Goal: Task Accomplishment & Management: Complete application form

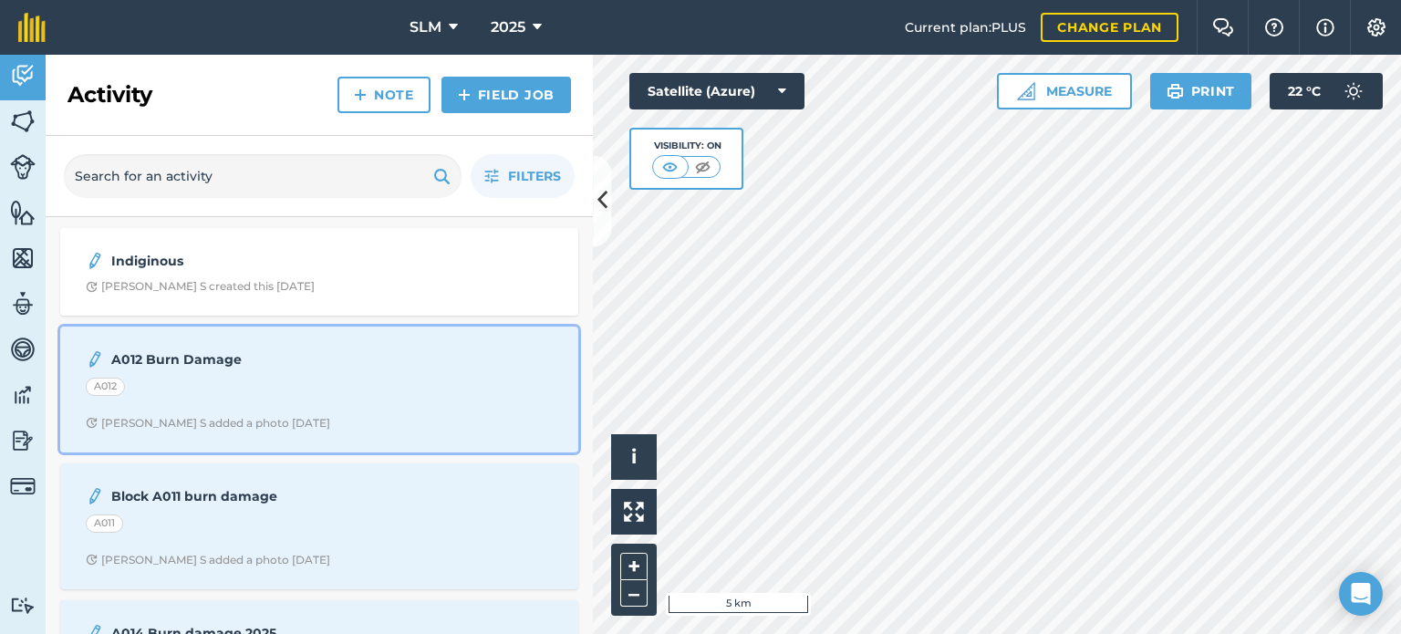
click at [276, 395] on div "A012" at bounding box center [319, 390] width 467 height 24
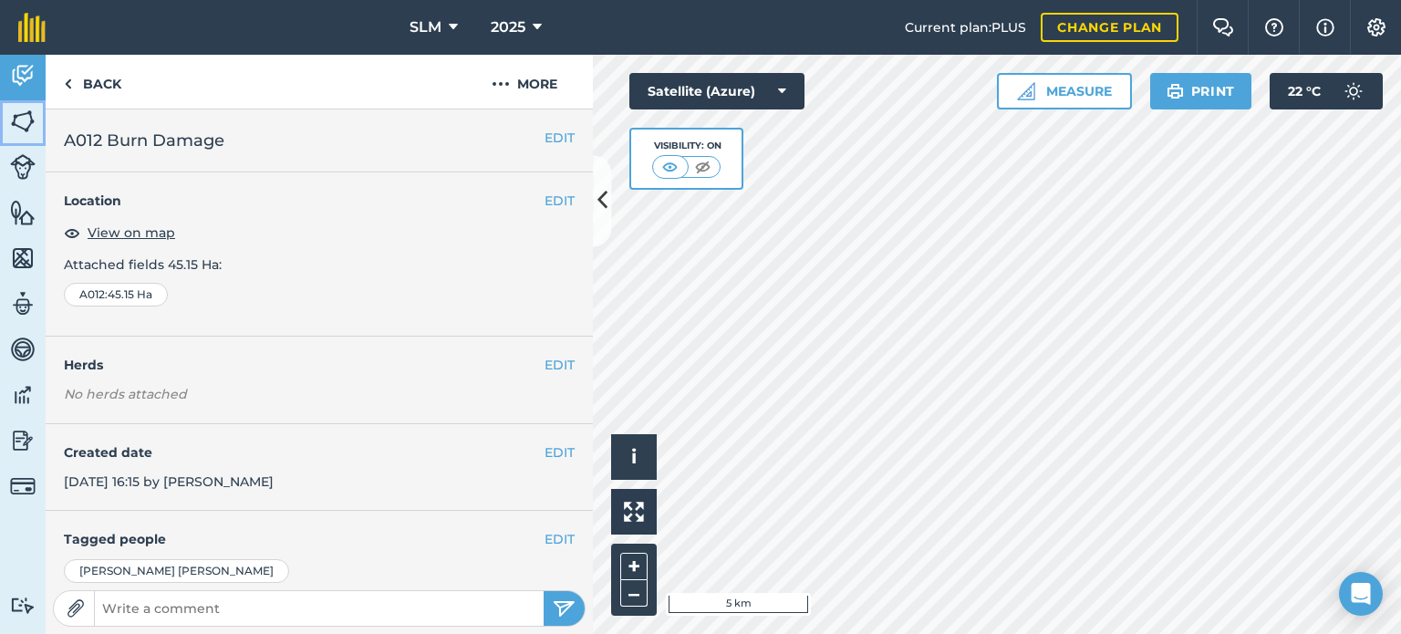
click at [20, 116] on img at bounding box center [23, 121] width 26 height 27
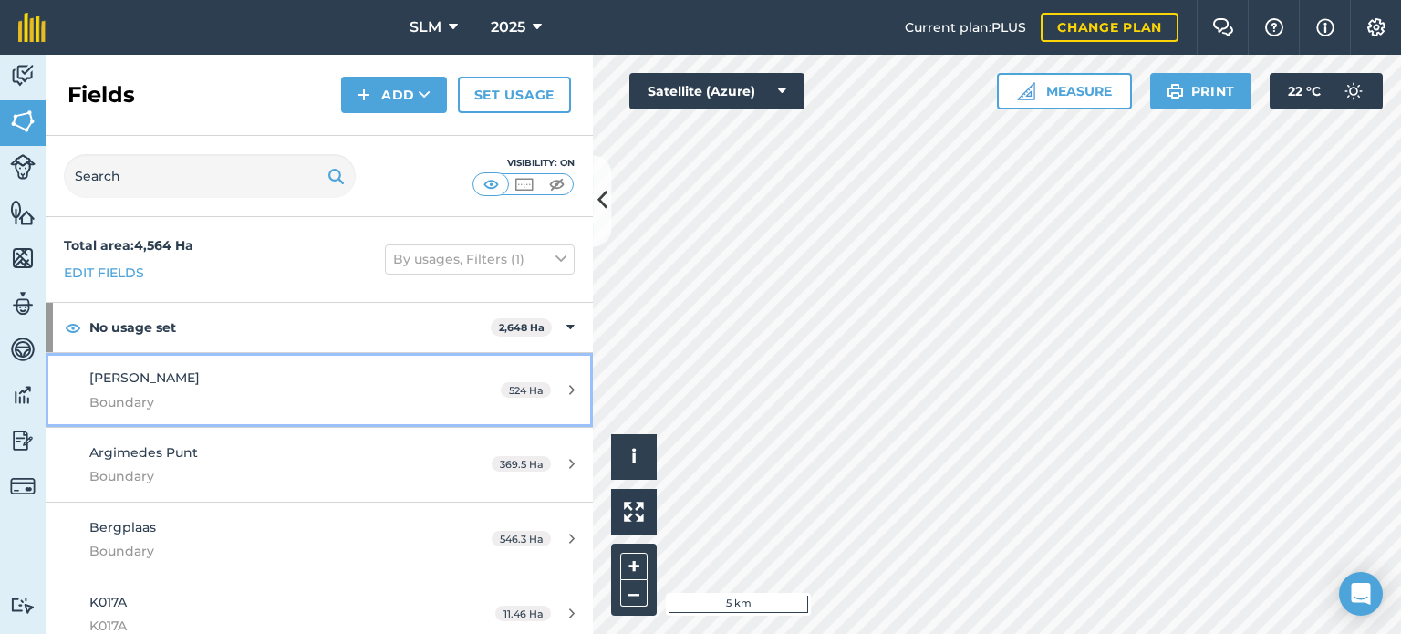
click at [569, 390] on icon at bounding box center [571, 390] width 5 height 14
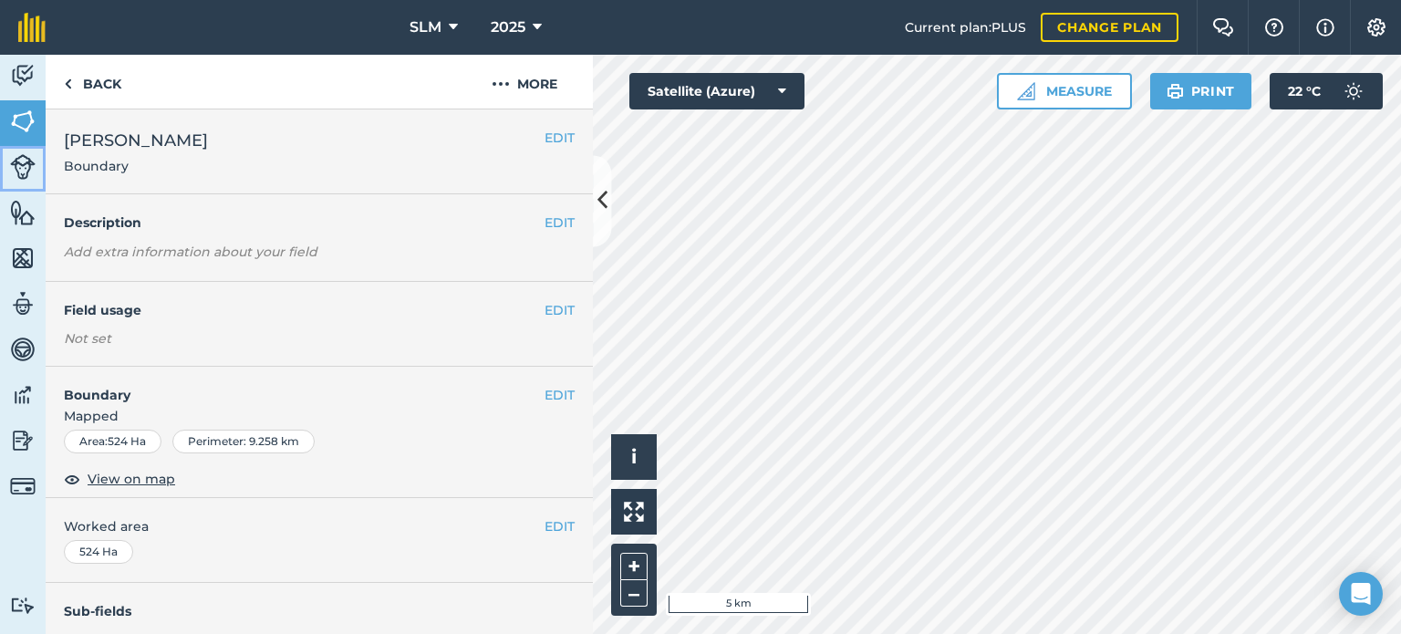
click at [23, 161] on img at bounding box center [23, 167] width 26 height 26
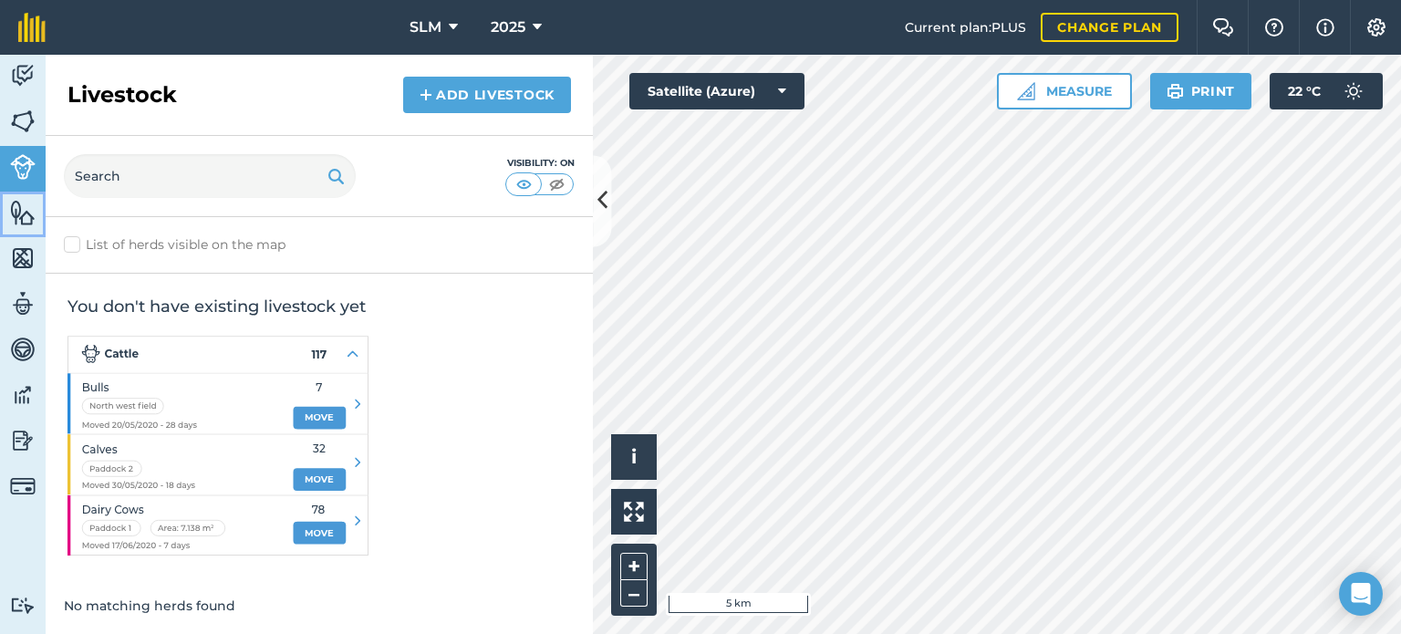
click at [26, 225] on link "Features" at bounding box center [23, 215] width 46 height 46
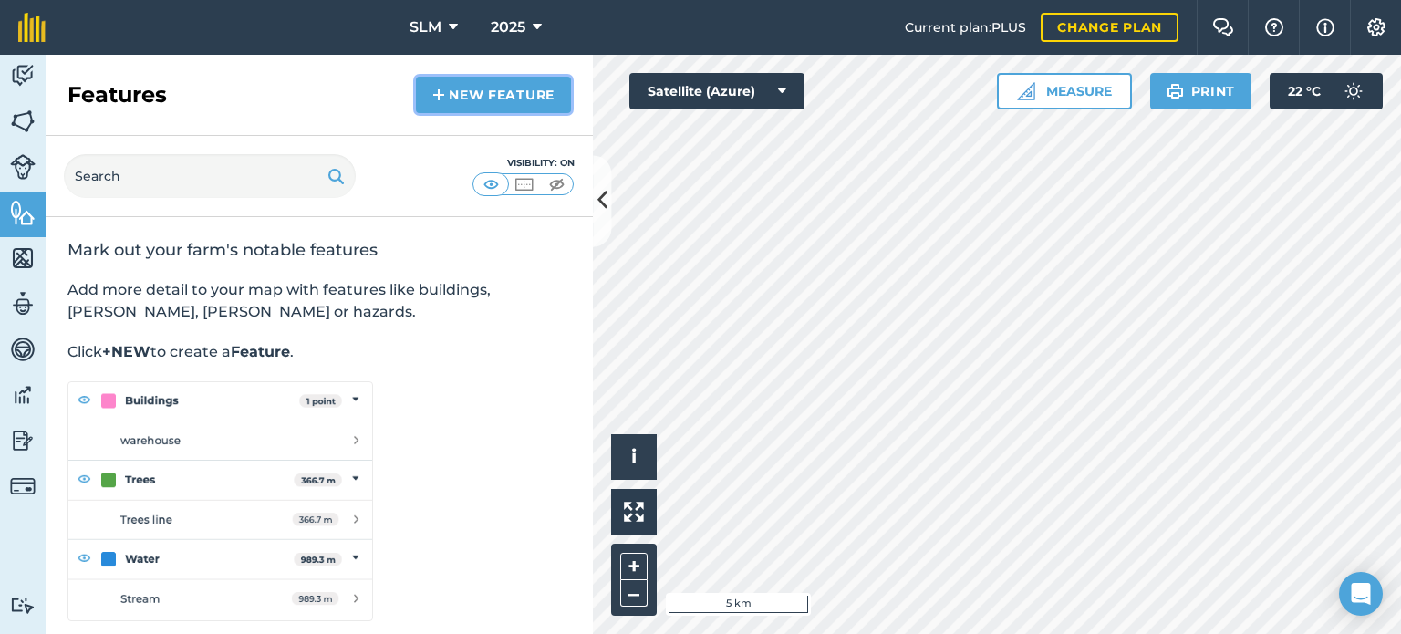
click at [482, 93] on link "New feature" at bounding box center [493, 95] width 155 height 36
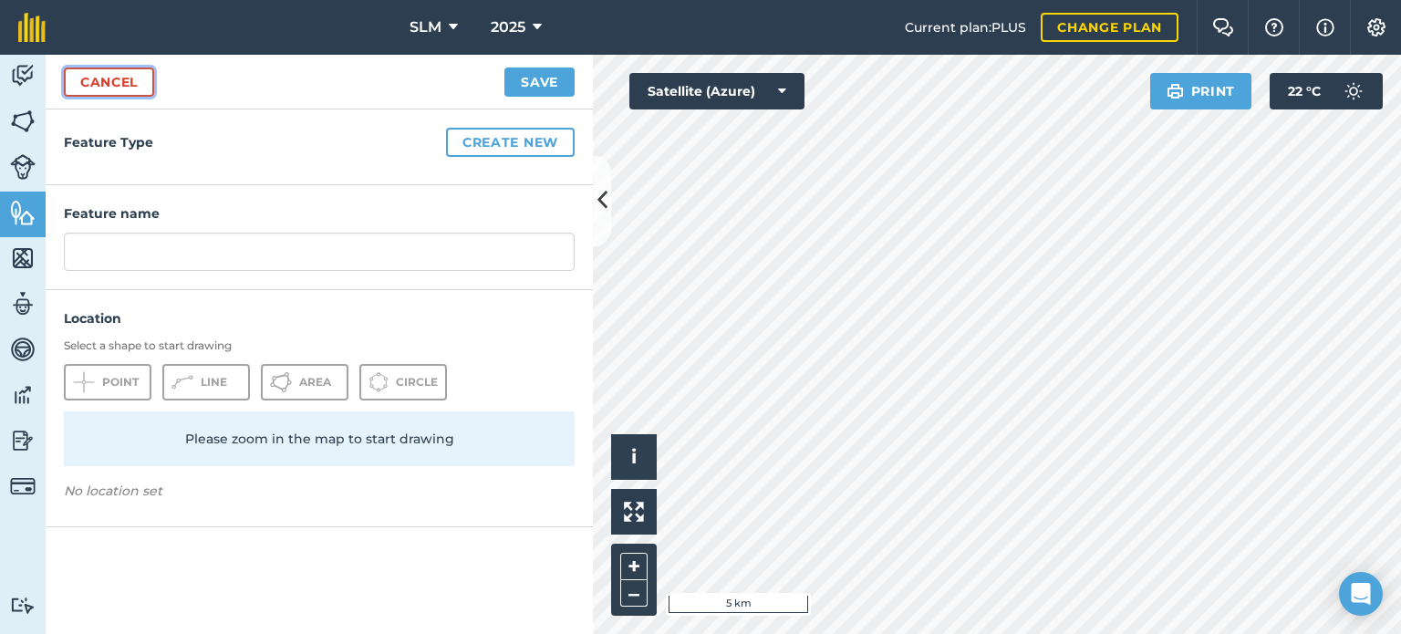
click at [120, 87] on link "Cancel" at bounding box center [109, 82] width 90 height 29
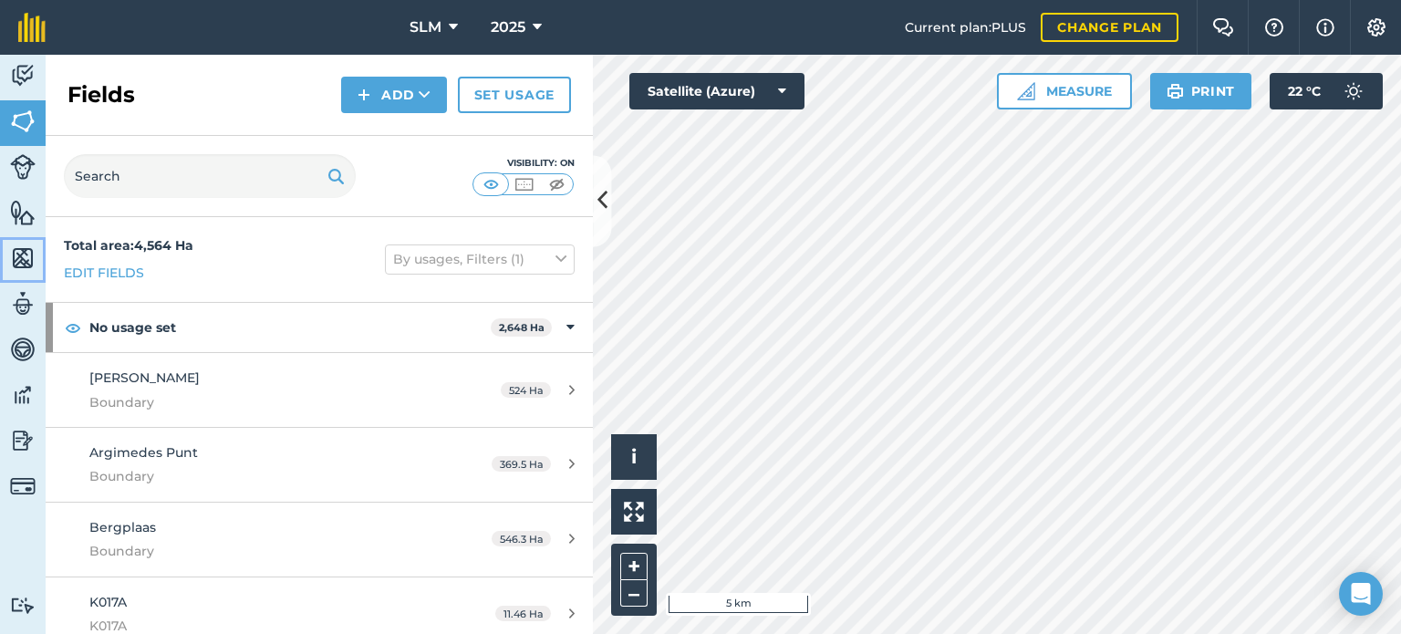
click at [20, 261] on img at bounding box center [23, 258] width 26 height 27
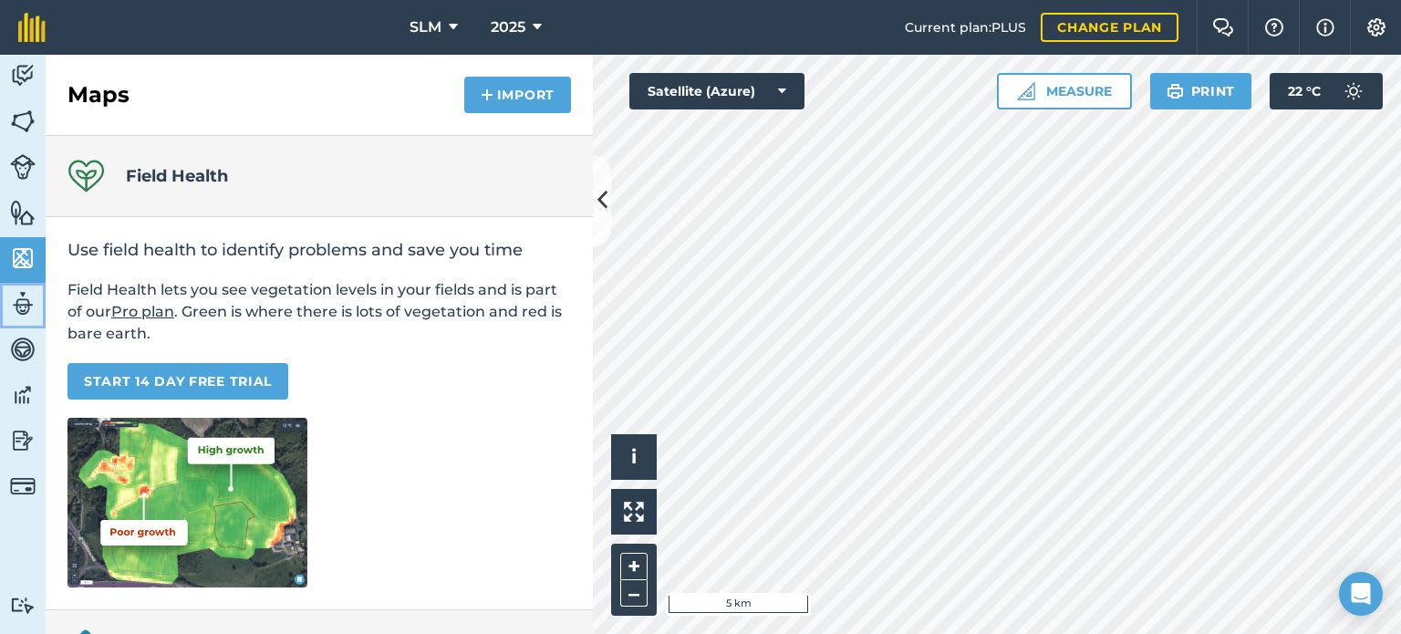
click at [22, 308] on img at bounding box center [23, 303] width 26 height 27
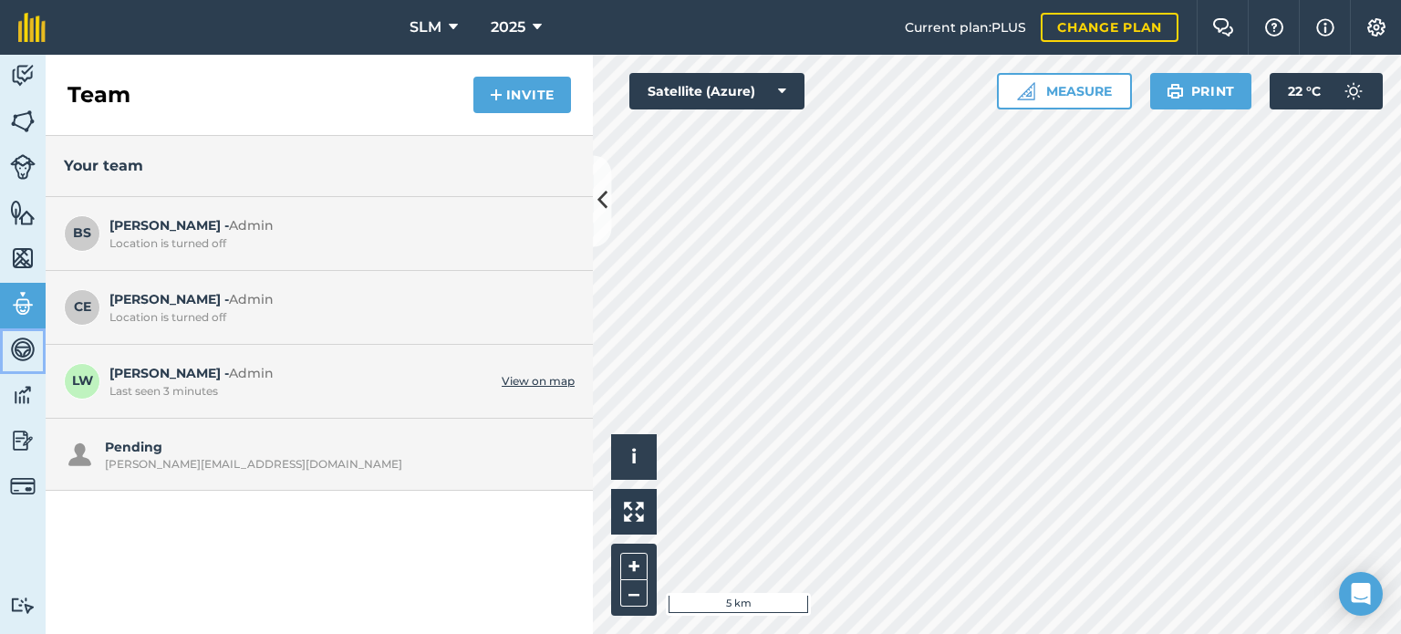
click at [23, 353] on img at bounding box center [23, 349] width 26 height 27
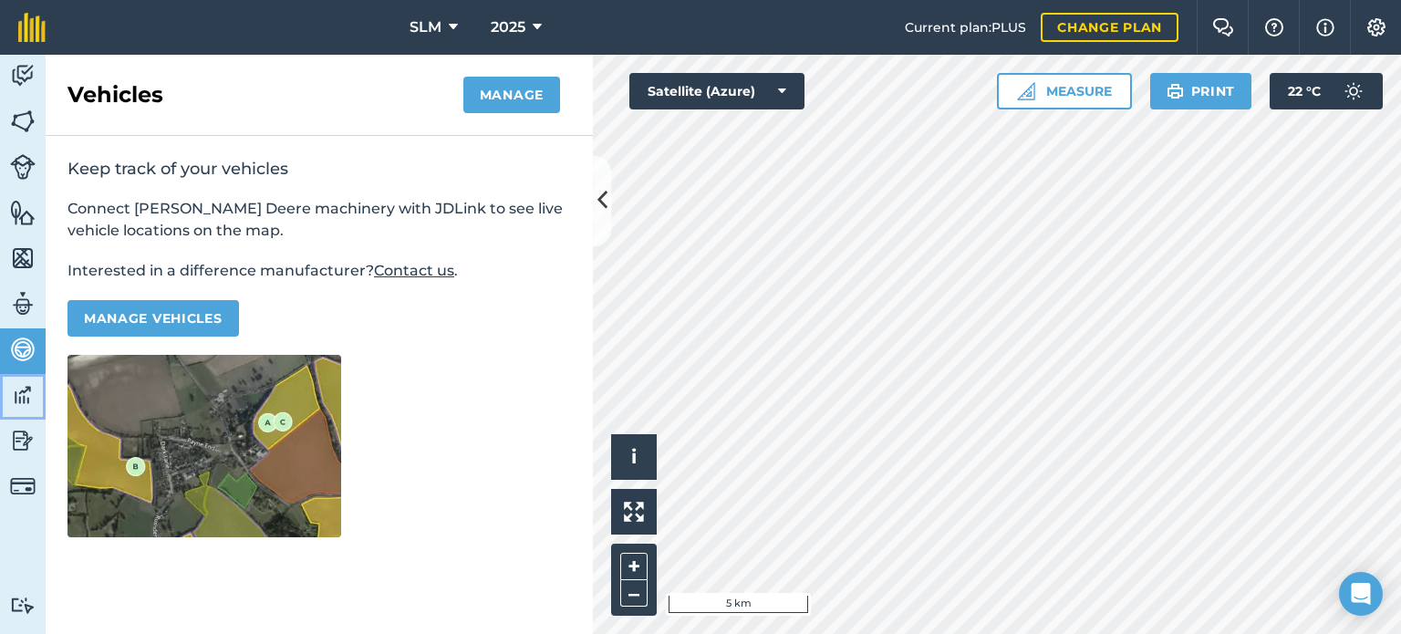
click at [31, 393] on img at bounding box center [23, 394] width 26 height 27
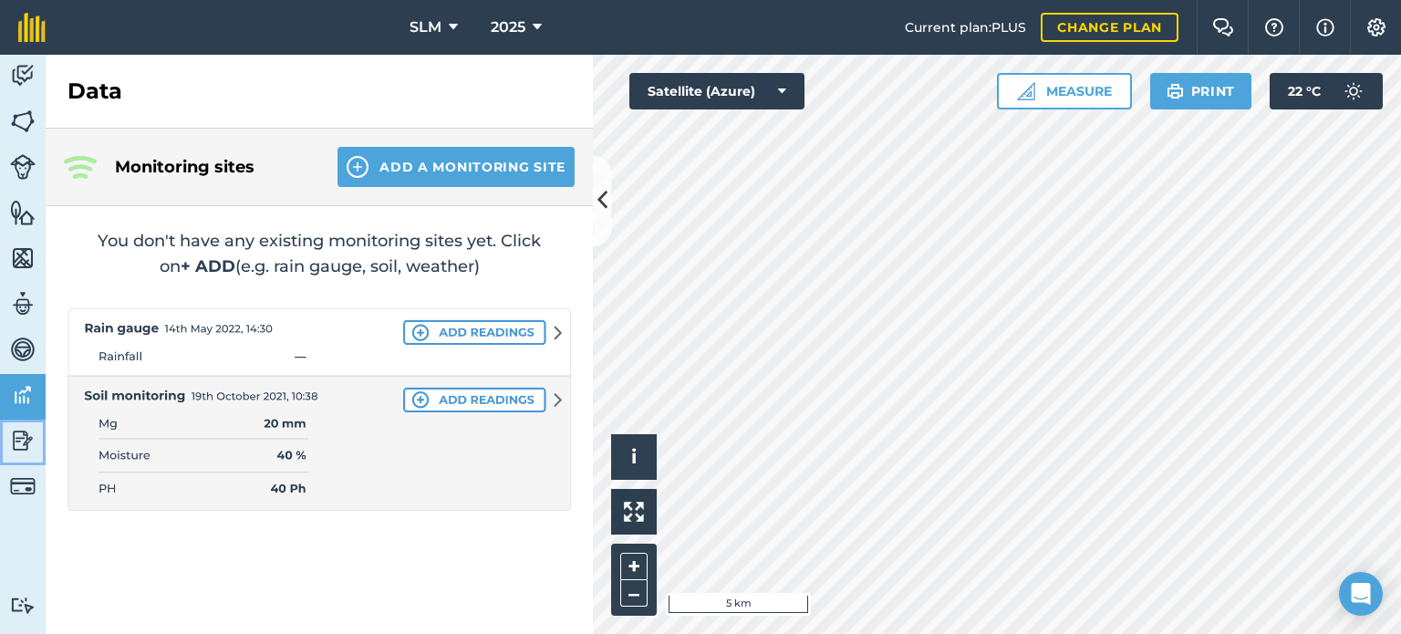
click at [21, 443] on img at bounding box center [23, 440] width 26 height 27
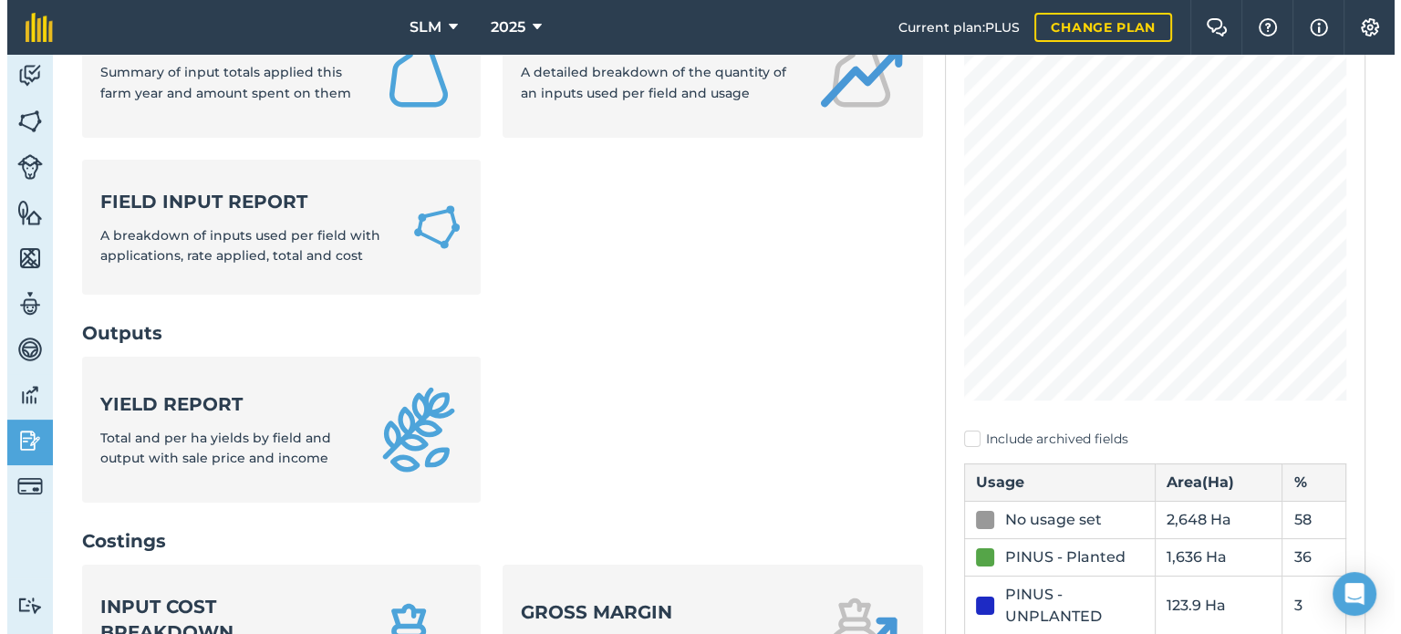
scroll to position [214, 0]
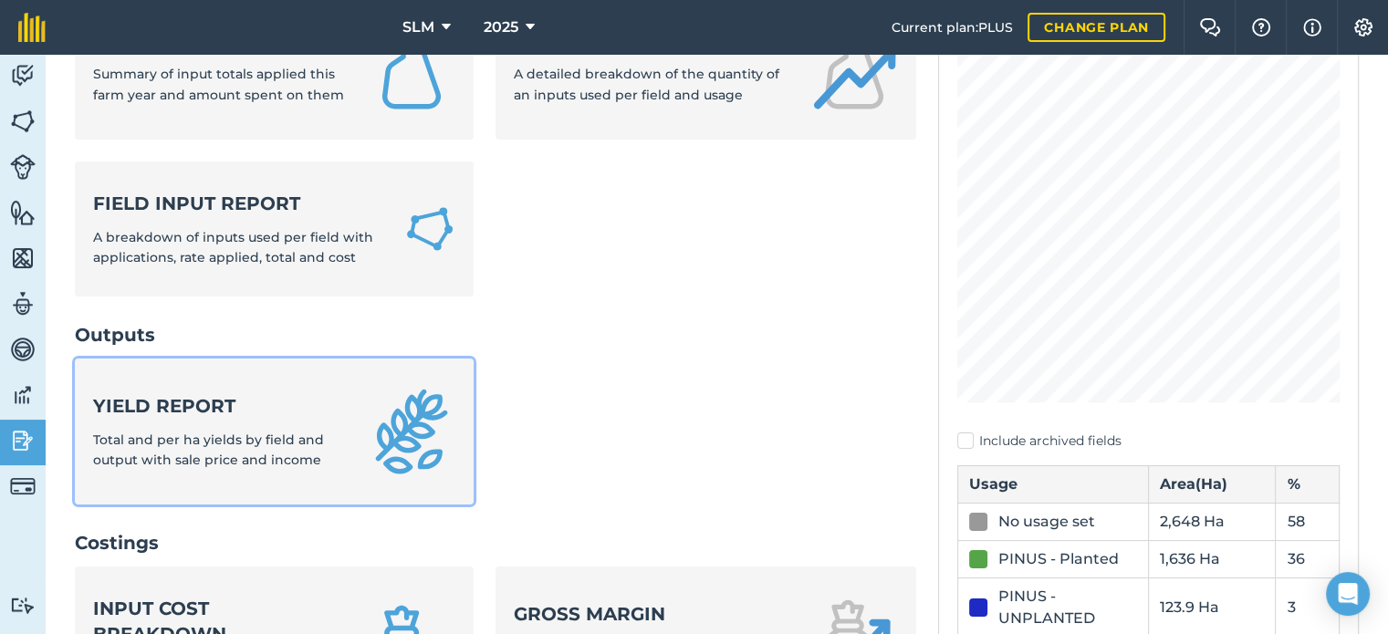
click at [231, 411] on strong "Yield report" at bounding box center [219, 406] width 253 height 26
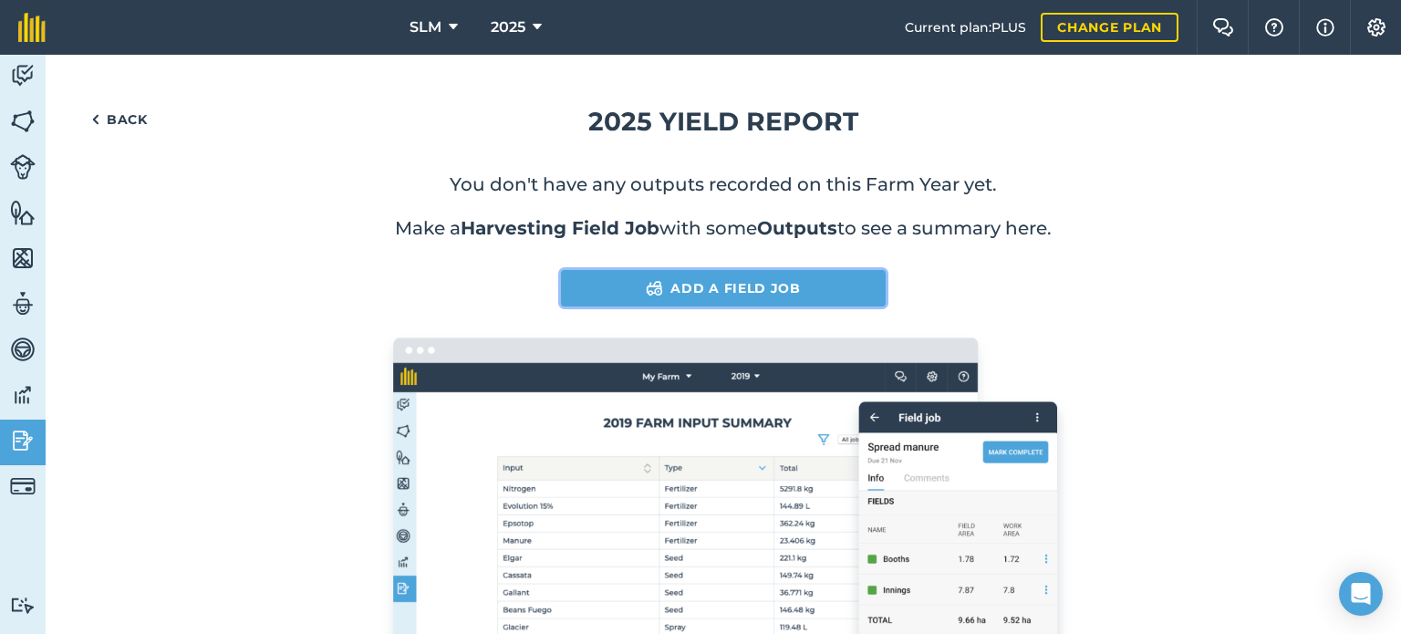
click at [777, 288] on link "Add a Field Job" at bounding box center [723, 288] width 325 height 36
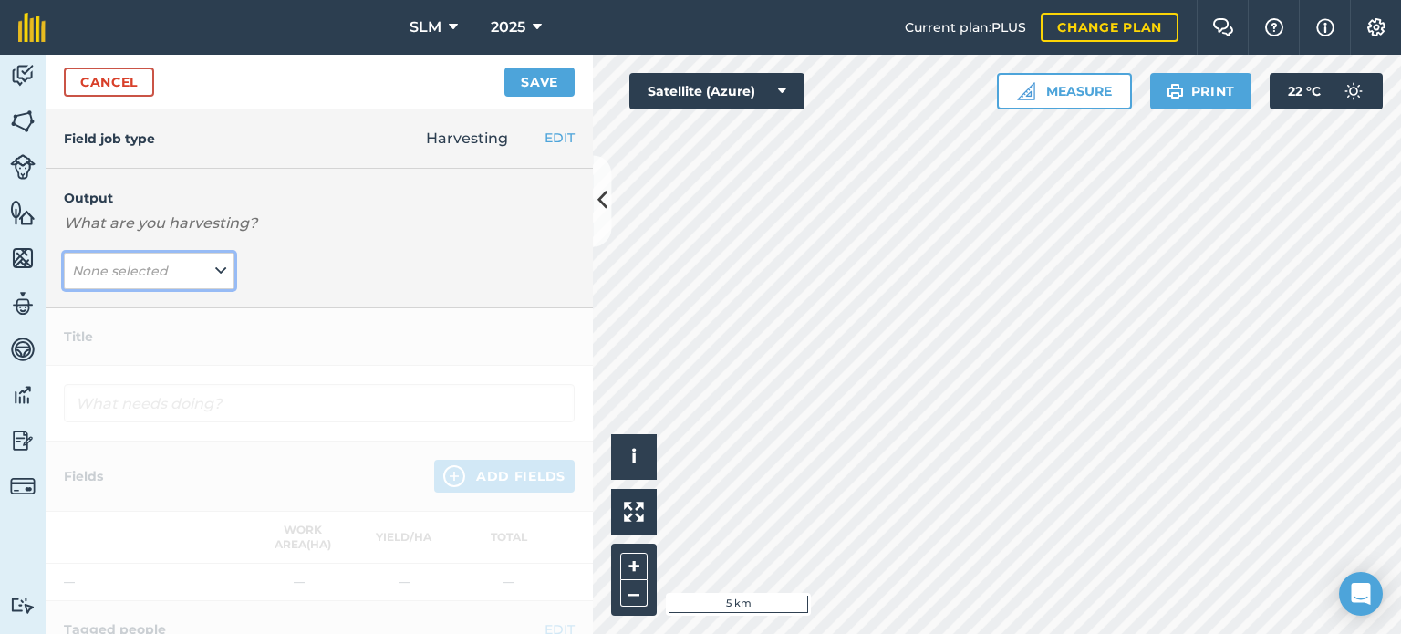
click at [188, 275] on button "None selected" at bounding box center [149, 271] width 171 height 36
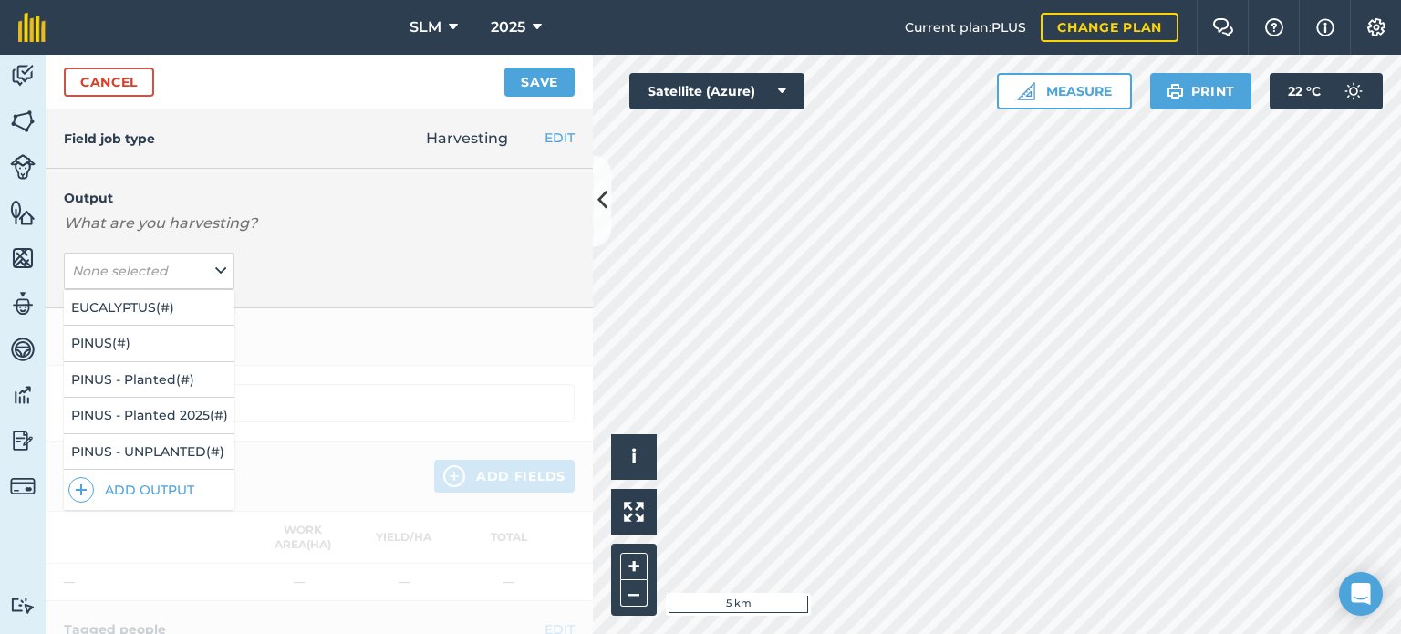
click at [324, 240] on div "Output What are you harvesting? None selected EUCALYPTUS ( # ) PINUS ( # ) PINU…" at bounding box center [319, 239] width 547 height 140
click at [555, 135] on button "EDIT" at bounding box center [560, 138] width 30 height 20
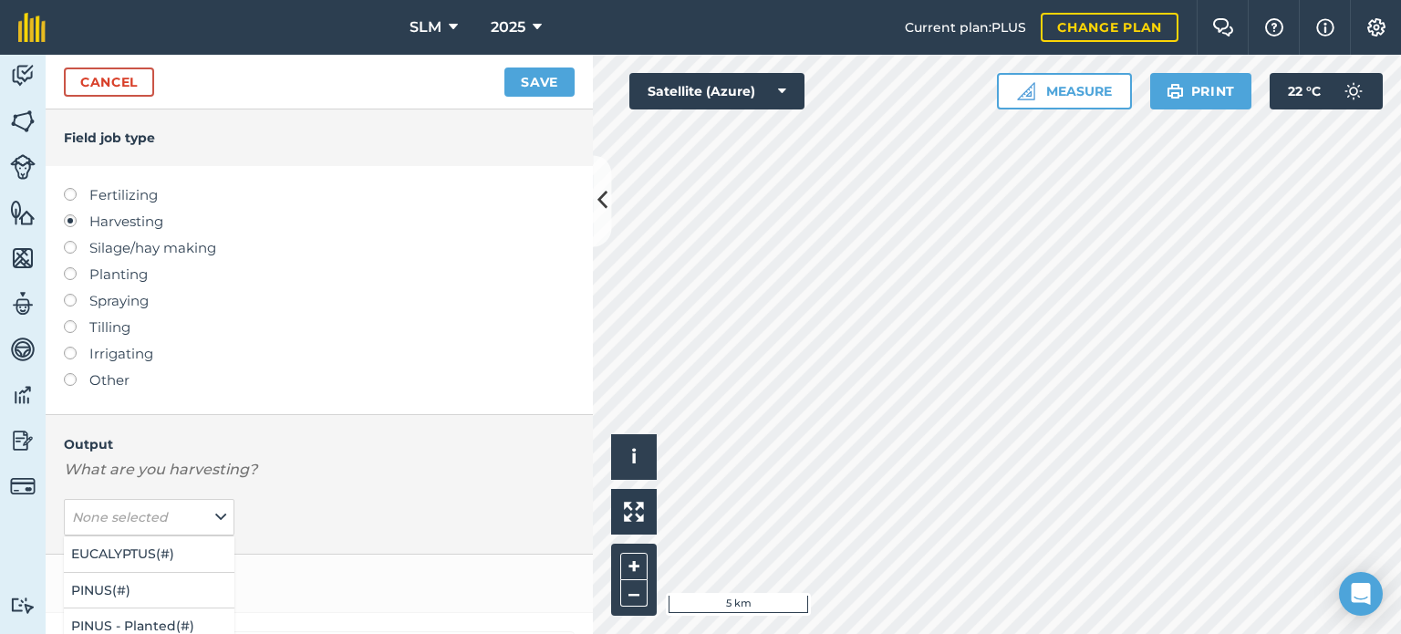
click at [72, 213] on div at bounding box center [77, 213] width 26 height 4
click at [526, 78] on button "Save" at bounding box center [540, 82] width 70 height 29
click at [598, 200] on icon at bounding box center [603, 201] width 10 height 32
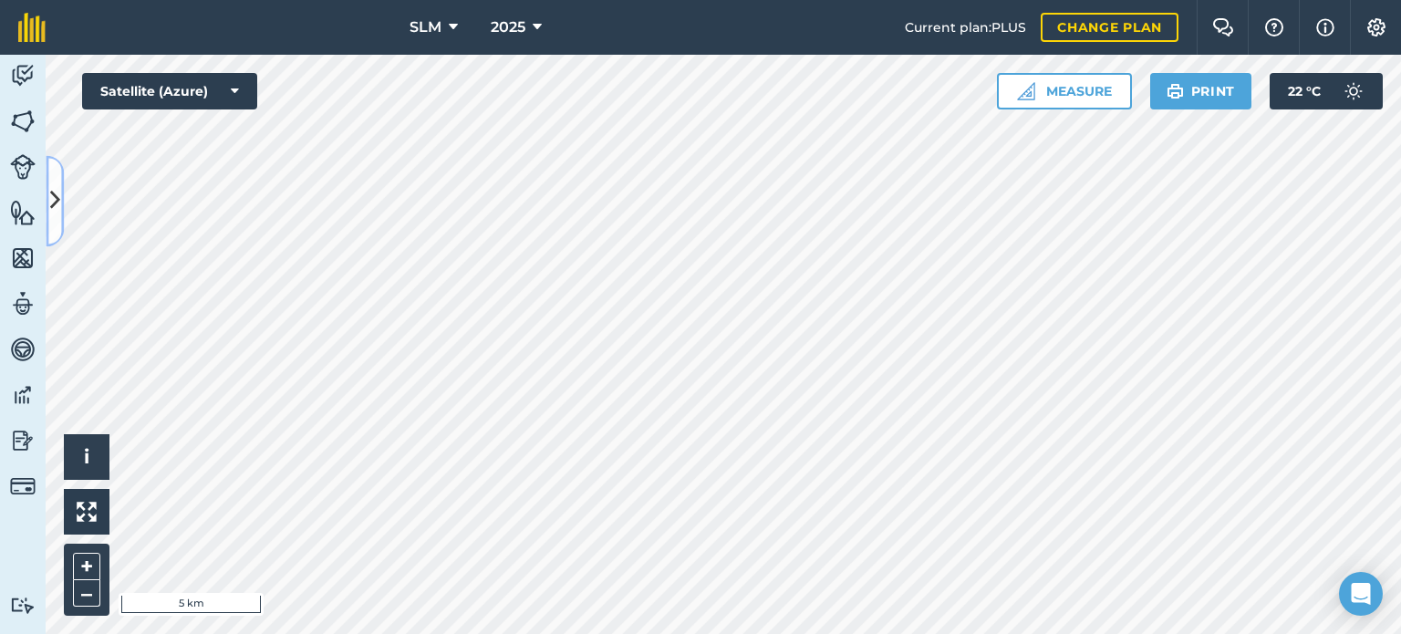
click at [59, 188] on icon at bounding box center [55, 201] width 10 height 32
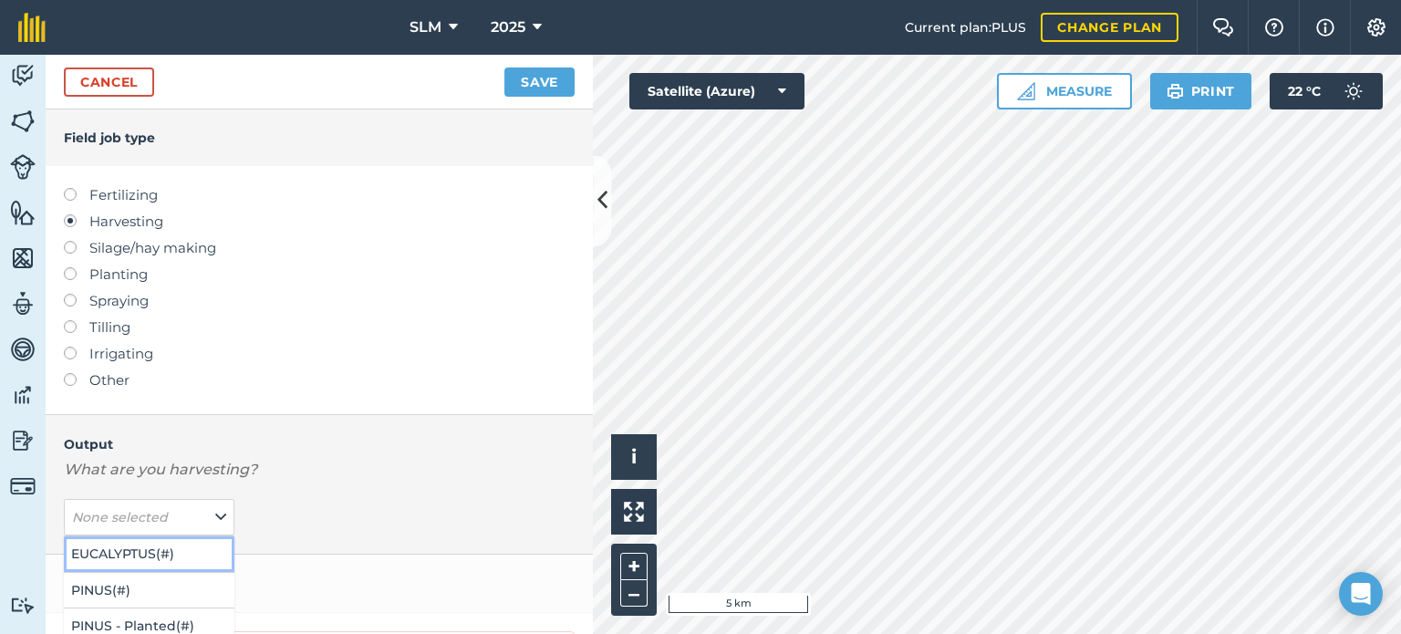
click at [181, 548] on button "EUCALYPTUS ( # )" at bounding box center [149, 553] width 171 height 35
type input "Harvesting EUCALYPTUS"
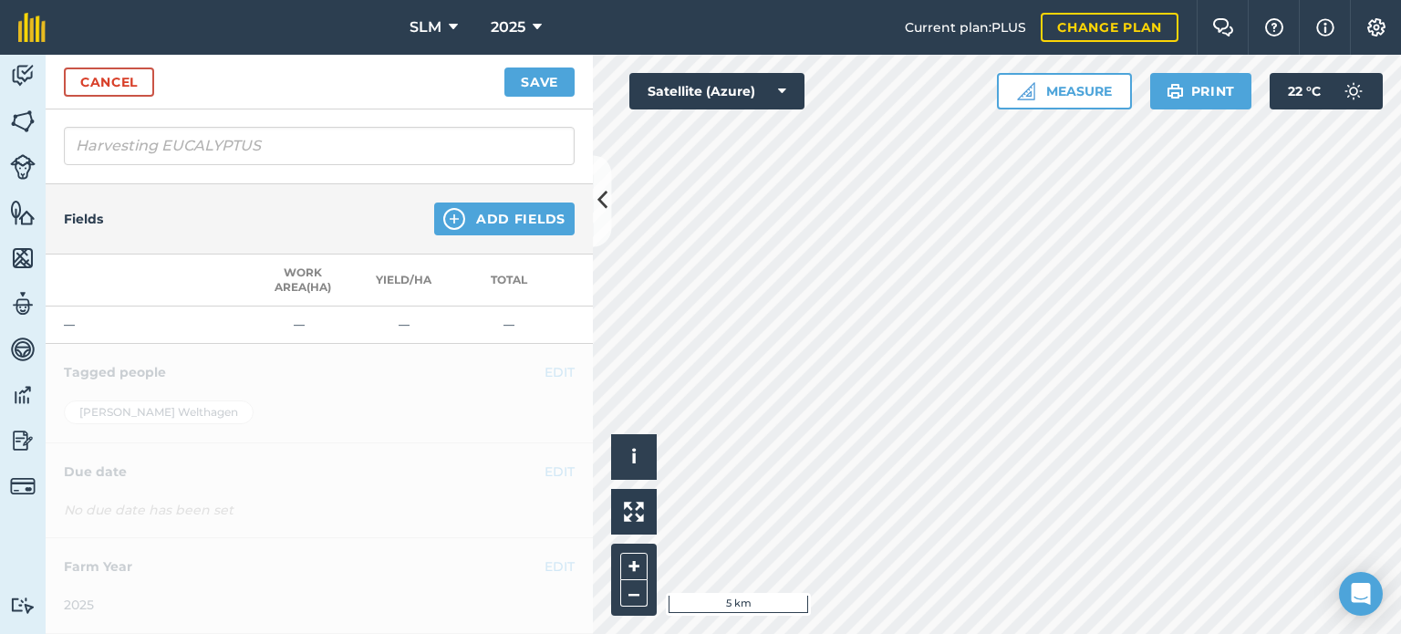
scroll to position [515, 0]
click at [443, 208] on img at bounding box center [454, 219] width 22 height 22
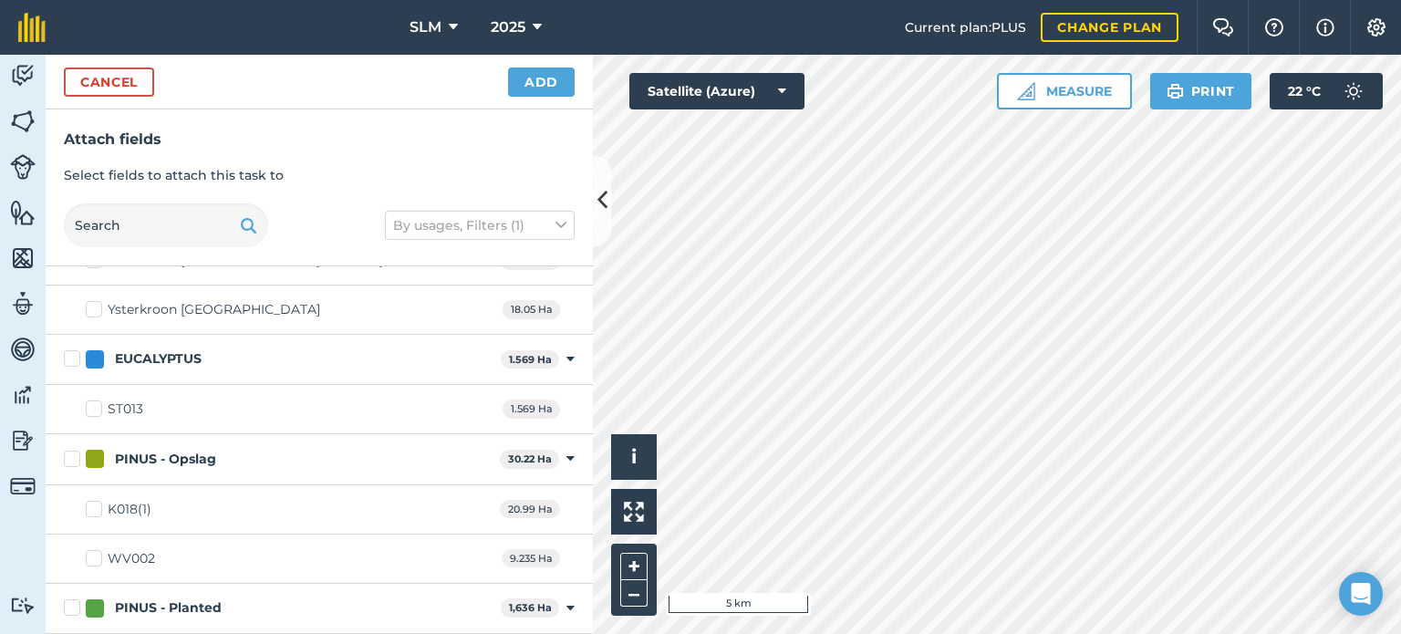
scroll to position [1885, 0]
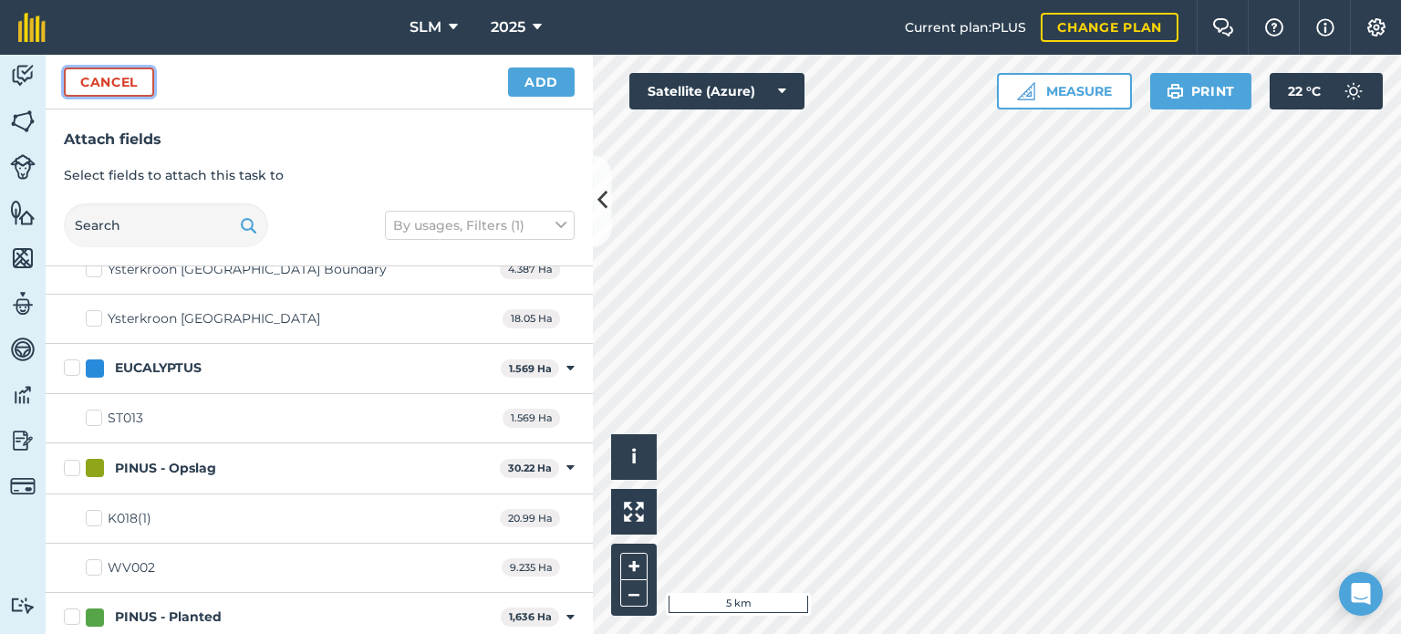
click at [96, 78] on button "Cancel" at bounding box center [109, 82] width 90 height 29
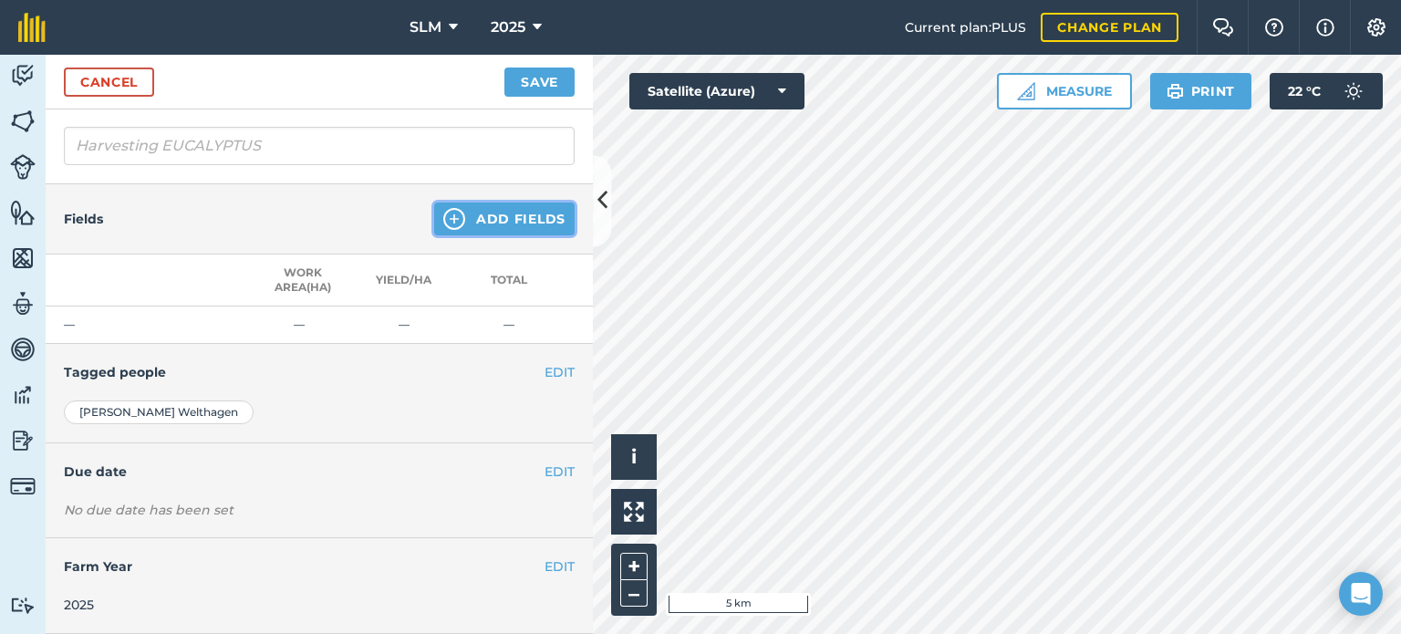
click at [443, 215] on img at bounding box center [454, 219] width 22 height 22
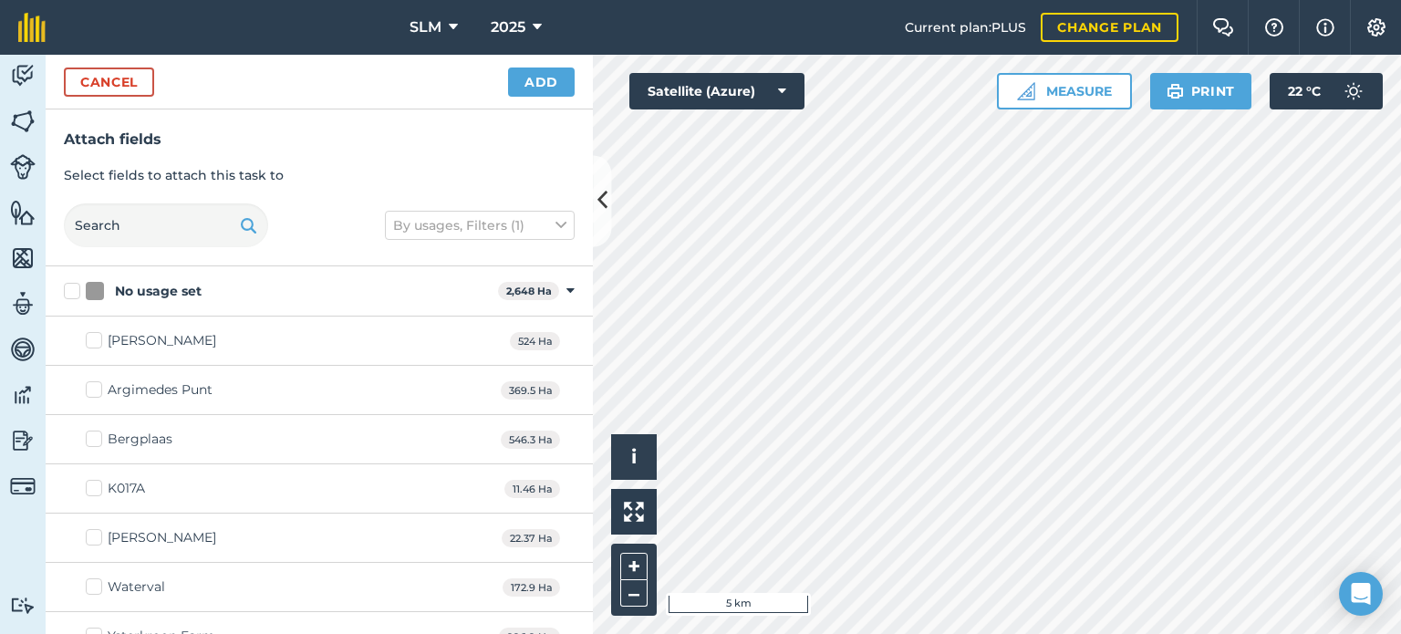
click at [99, 436] on label "Bergplaas" at bounding box center [129, 439] width 87 height 19
click at [98, 436] on input "Bergplaas" at bounding box center [92, 436] width 12 height 12
drag, startPoint x: 143, startPoint y: 433, endPoint x: 95, endPoint y: 442, distance: 49.0
click at [95, 442] on label "Bergplaas" at bounding box center [129, 439] width 87 height 19
click at [95, 442] on input "Bergplaas" at bounding box center [92, 436] width 12 height 12
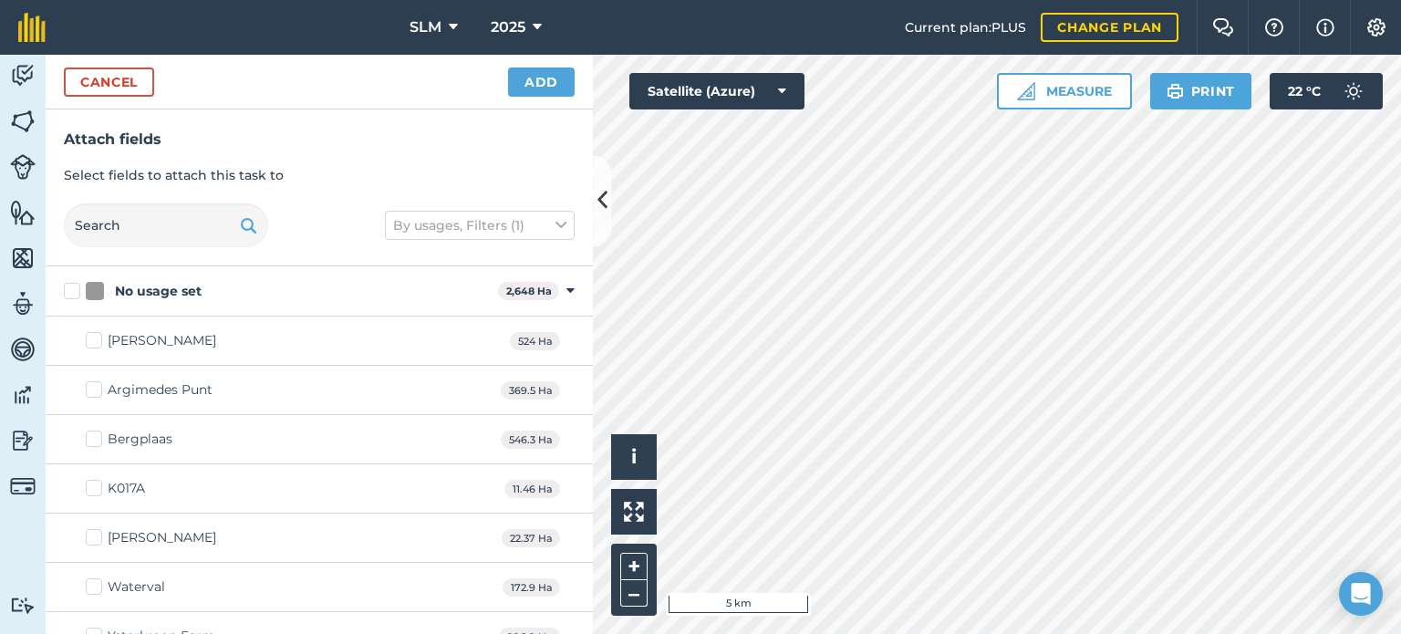
click at [95, 442] on label "Bergplaas" at bounding box center [129, 439] width 87 height 19
click at [95, 442] on input "Bergplaas" at bounding box center [92, 436] width 12 height 12
click at [95, 442] on label "Bergplaas" at bounding box center [129, 439] width 87 height 19
click at [95, 442] on input "Bergplaas" at bounding box center [92, 436] width 12 height 12
click at [91, 437] on label "Bergplaas" at bounding box center [129, 439] width 87 height 19
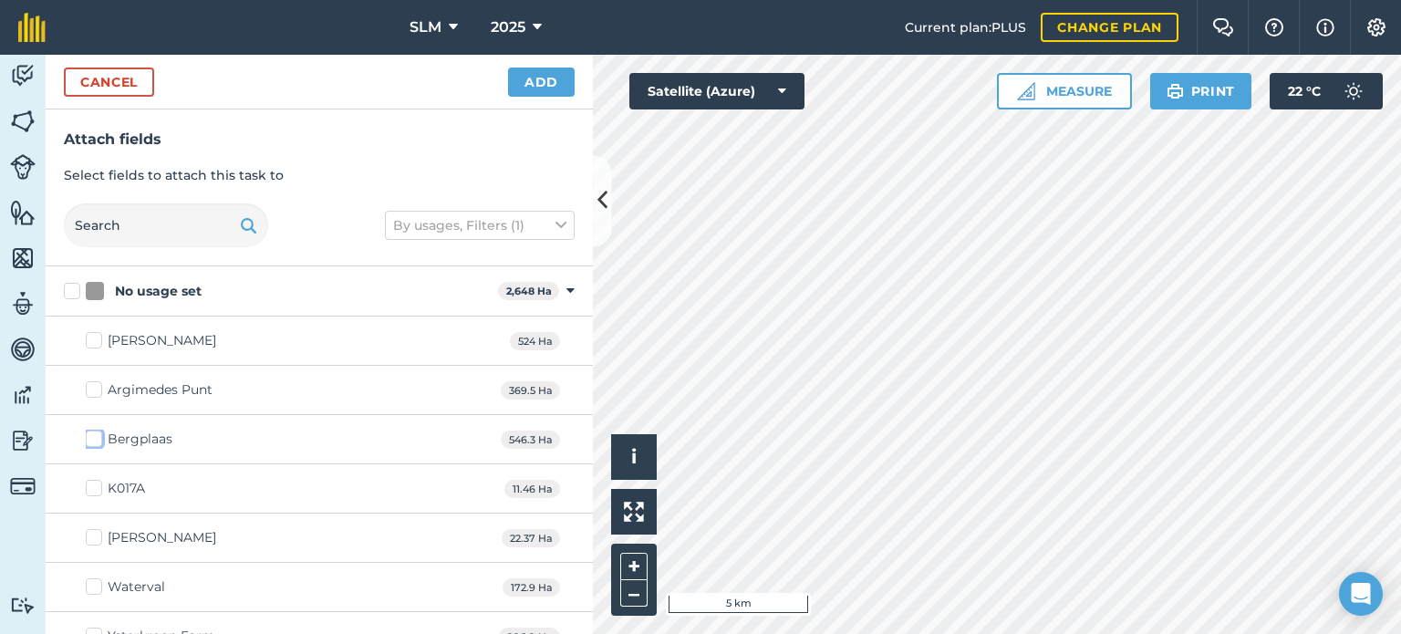
click at [91, 437] on input "Bergplaas" at bounding box center [92, 436] width 12 height 12
click at [137, 434] on div "Bergplaas" at bounding box center [140, 439] width 65 height 19
click at [98, 434] on input "Bergplaas" at bounding box center [92, 436] width 12 height 12
click at [137, 434] on div "Bergplaas" at bounding box center [140, 439] width 65 height 19
click at [98, 434] on input "Bergplaas" at bounding box center [92, 436] width 12 height 12
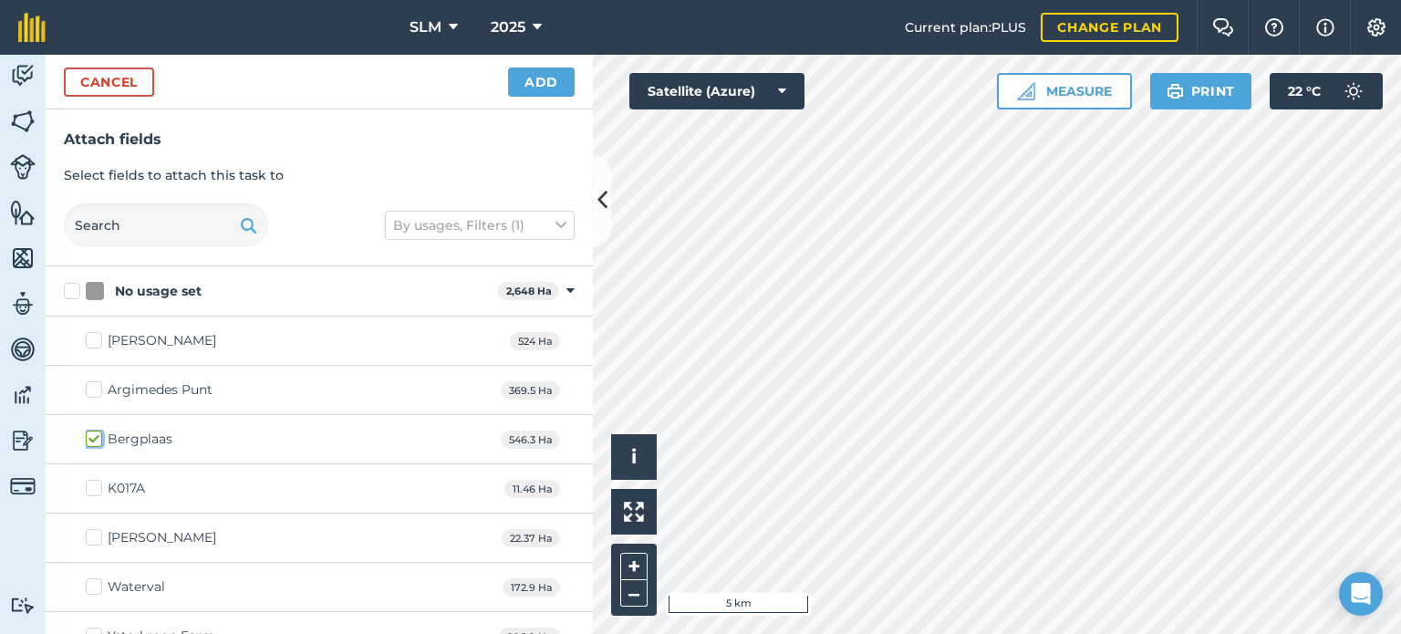
checkbox input "true"
click at [622, 515] on button at bounding box center [634, 512] width 46 height 46
click at [15, 605] on img at bounding box center [23, 605] width 26 height 17
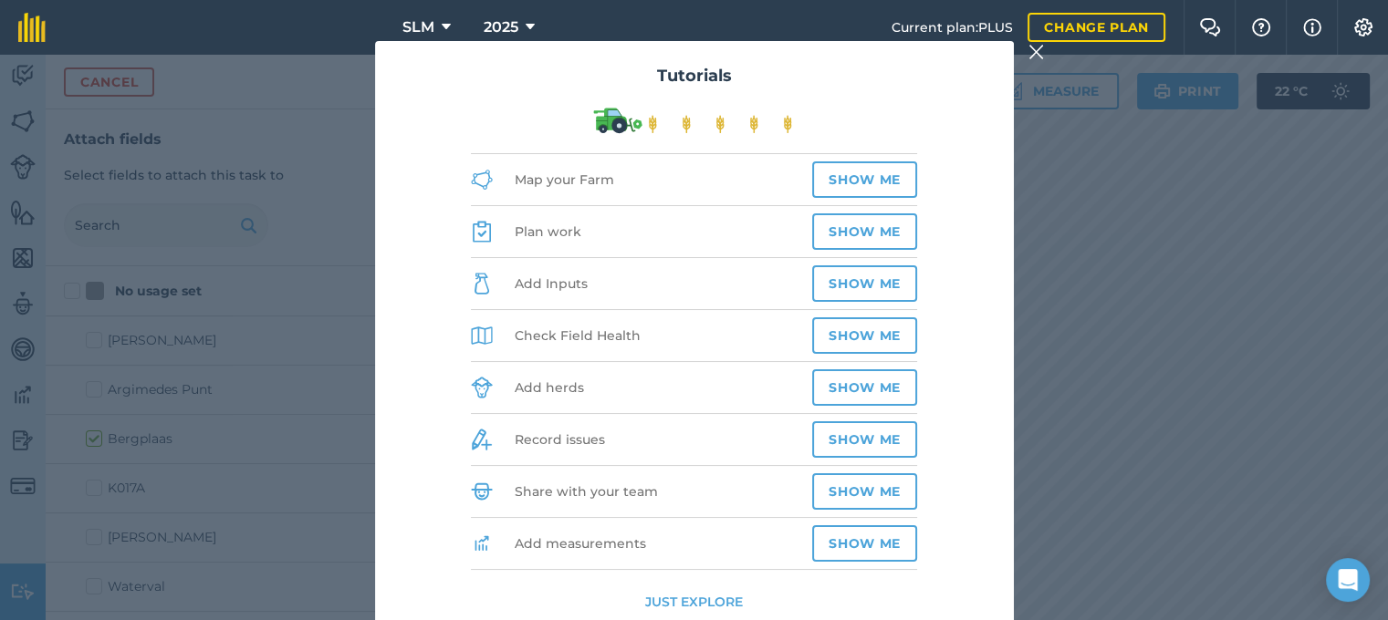
click at [1045, 63] on img at bounding box center [1036, 52] width 16 height 22
